Goal: Task Accomplishment & Management: Use online tool/utility

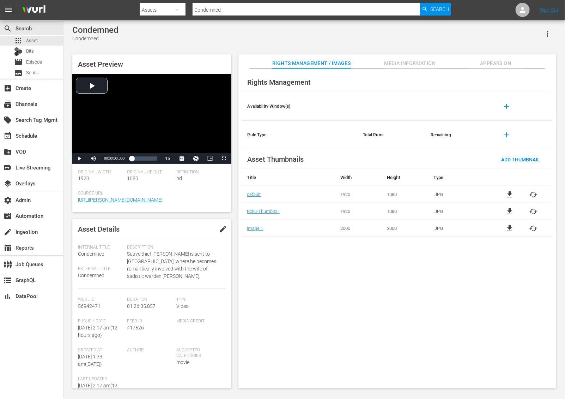
scroll to position [98, 0]
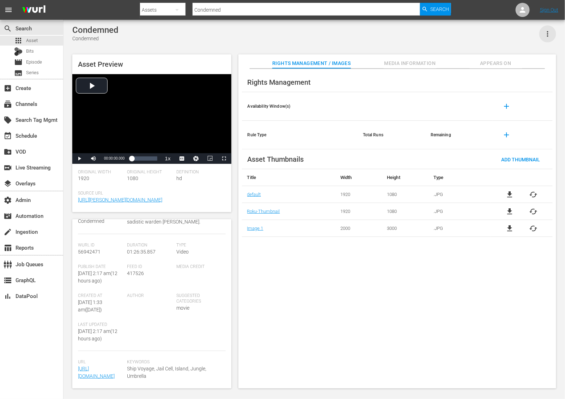
click at [550, 35] on icon "button" at bounding box center [548, 34] width 8 height 8
click at [517, 52] on div "Segmentation Clips" at bounding box center [518, 53] width 68 height 17
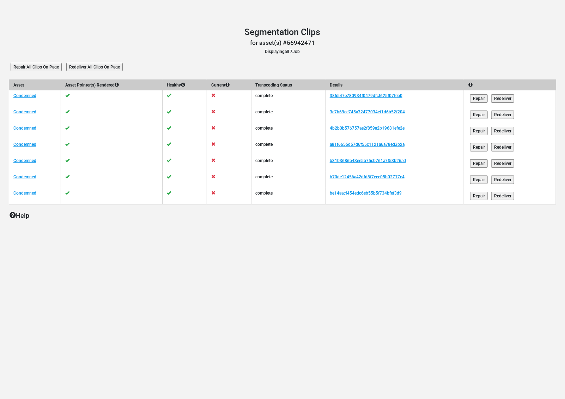
click at [115, 66] on input "Redeliver All Clips On Page" at bounding box center [94, 67] width 56 height 8
